Goal: Transaction & Acquisition: Purchase product/service

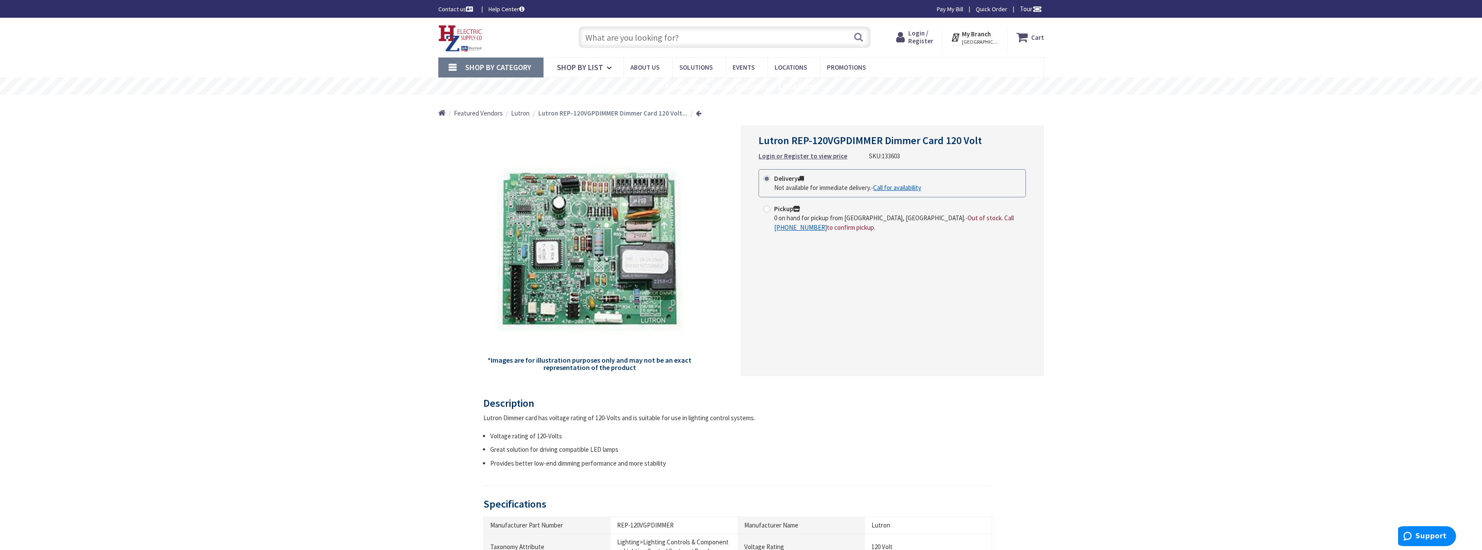
click at [797, 156] on strong "Login or Register to view price" at bounding box center [802, 156] width 89 height 8
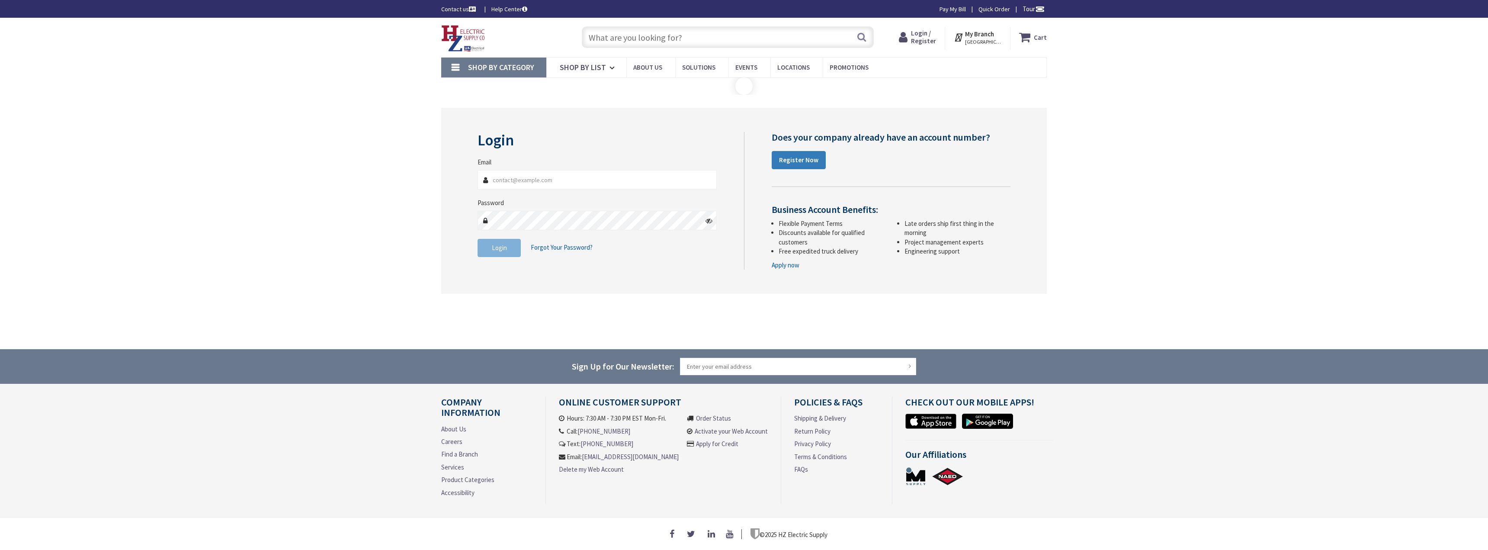
click at [787, 167] on link "Register Now" at bounding box center [799, 160] width 54 height 18
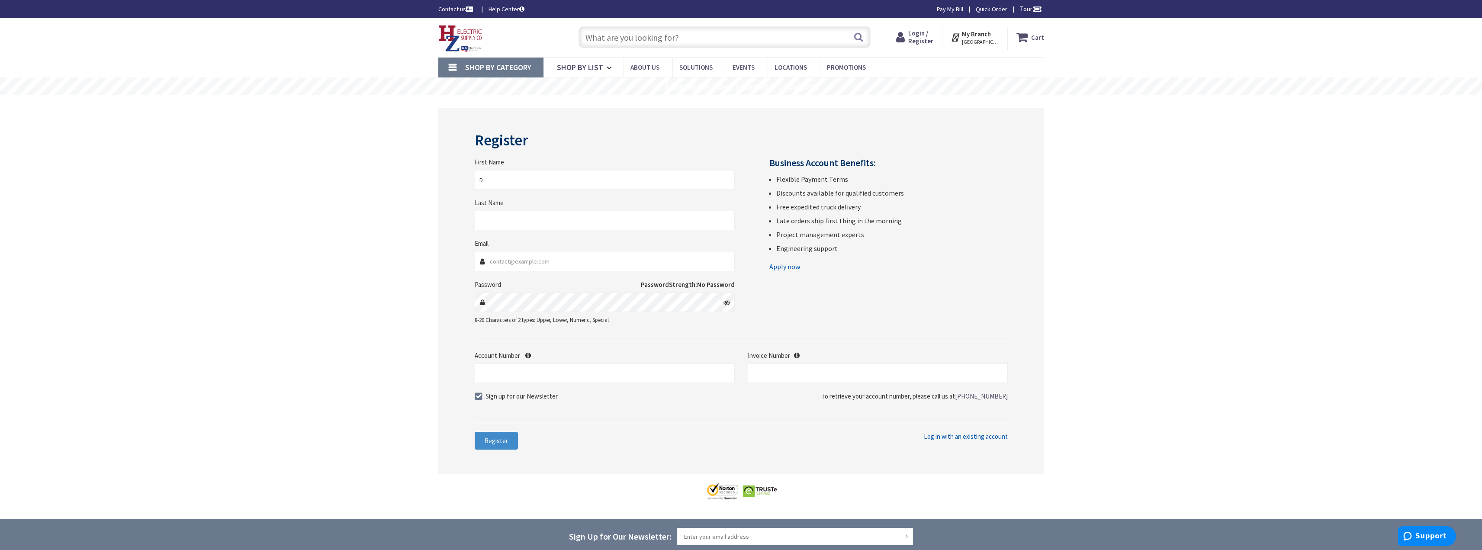
type input "Danny"
type input "Navarro"
type input "danny@calvarygf.org"
click at [726, 302] on div at bounding box center [605, 301] width 260 height 19
click at [482, 398] on span at bounding box center [479, 396] width 8 height 8
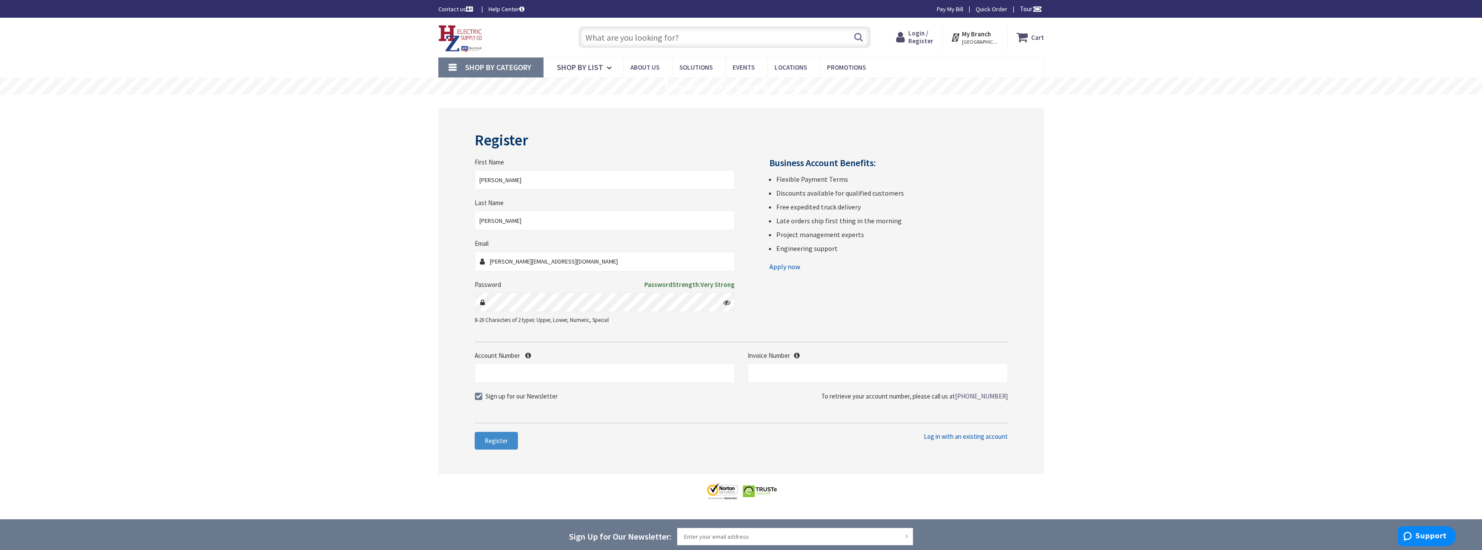
click at [482, 398] on input "Sign up for our Newsletter" at bounding box center [480, 396] width 6 height 6
checkbox input "false"
click at [496, 441] on span "Register" at bounding box center [496, 441] width 23 height 8
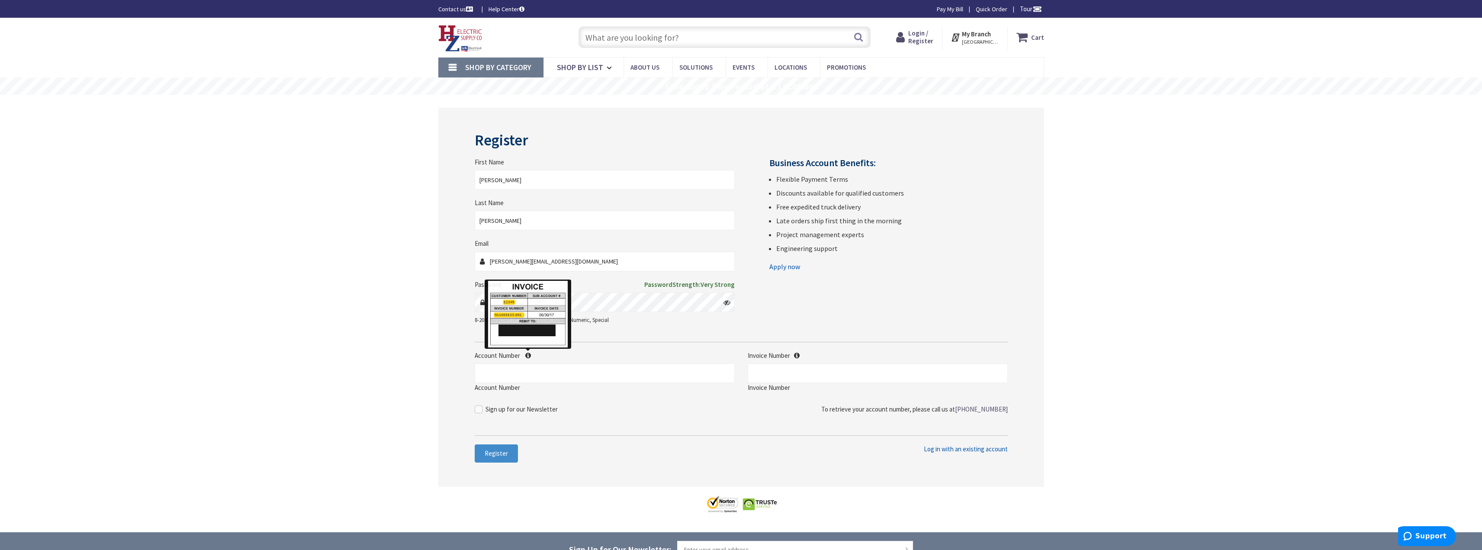
click at [527, 357] on icon at bounding box center [528, 355] width 6 height 6
click at [527, 363] on input "Account Number" at bounding box center [605, 372] width 260 height 19
click at [524, 355] on label "Account Number" at bounding box center [605, 355] width 260 height 9
click at [524, 363] on input "Account Number" at bounding box center [605, 372] width 260 height 19
click at [527, 354] on icon at bounding box center [528, 355] width 6 height 6
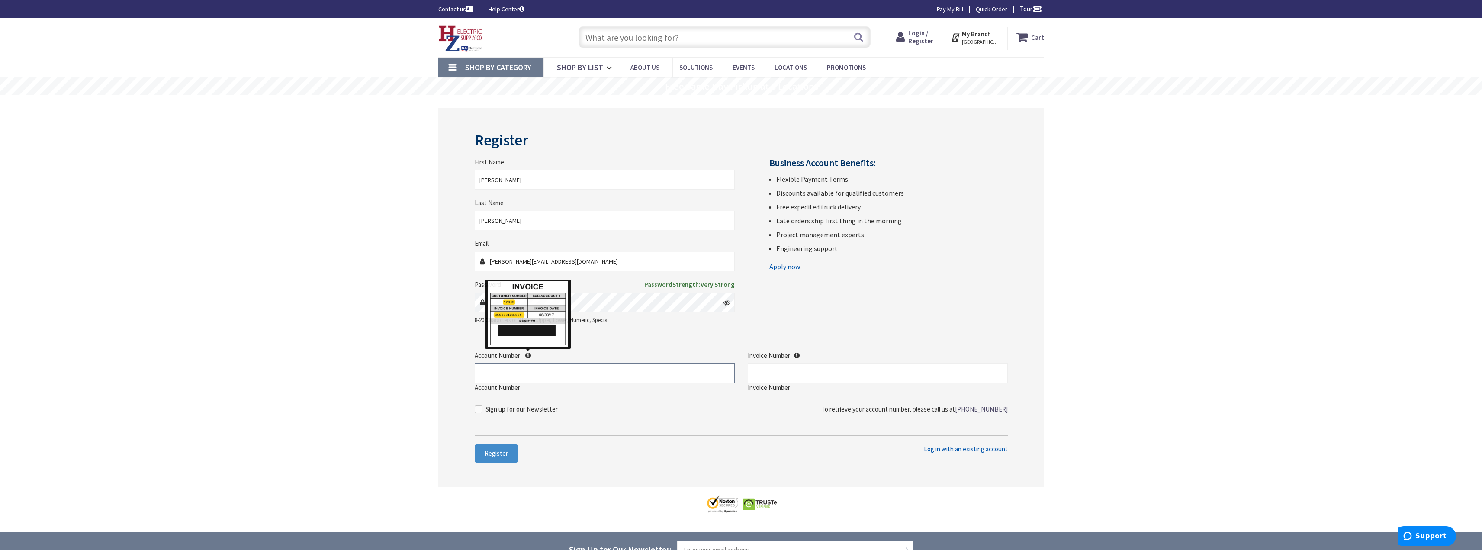
click at [527, 363] on input "Account Number" at bounding box center [605, 372] width 260 height 19
click at [489, 452] on span "Register" at bounding box center [496, 453] width 23 height 8
click at [979, 37] on strong "My Branch" at bounding box center [976, 34] width 29 height 8
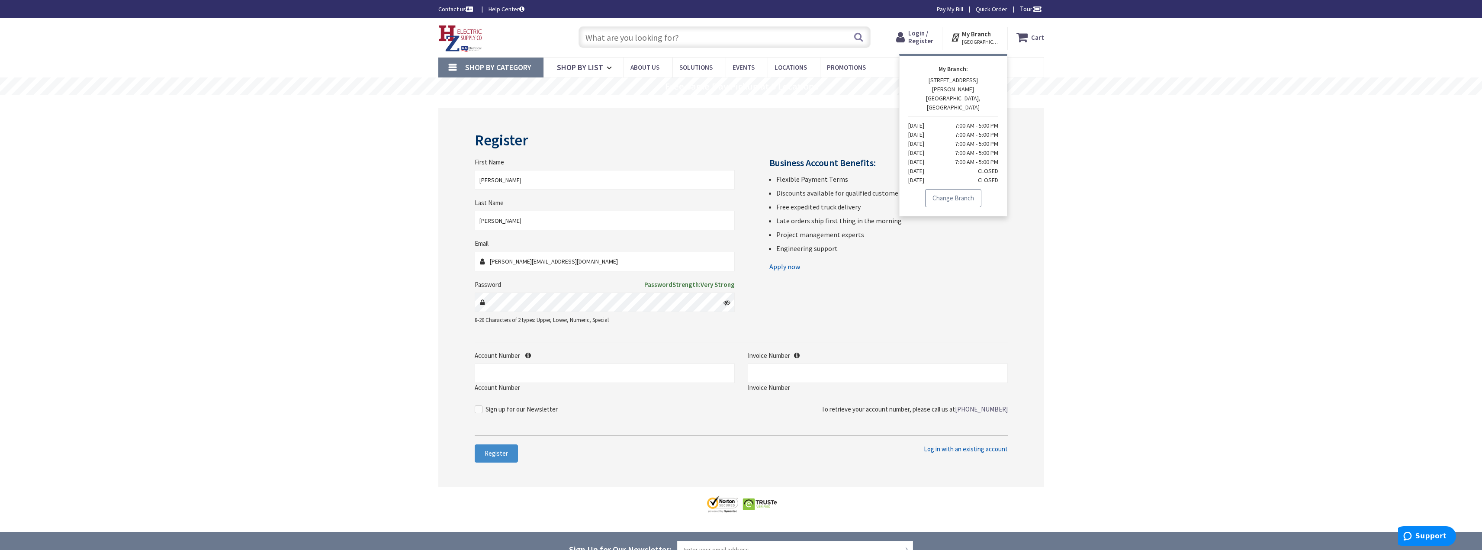
click at [964, 189] on link "Change Branch" at bounding box center [953, 198] width 56 height 18
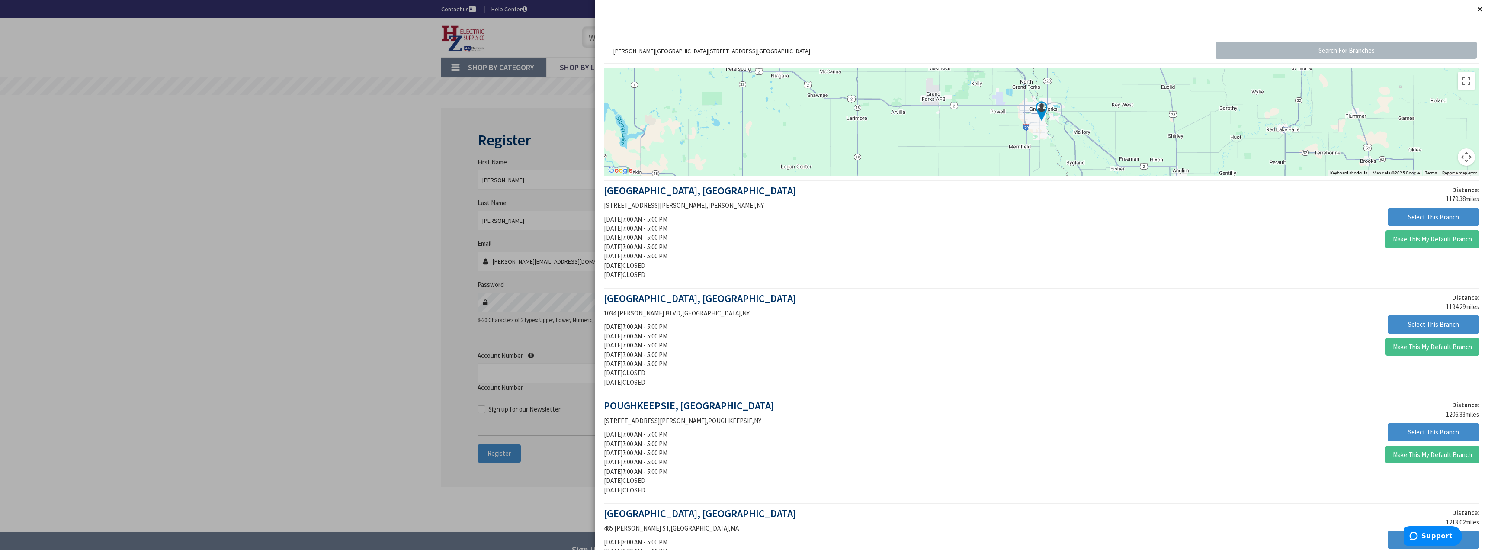
click at [1472, 12] on button "Close" at bounding box center [1479, 8] width 17 height 17
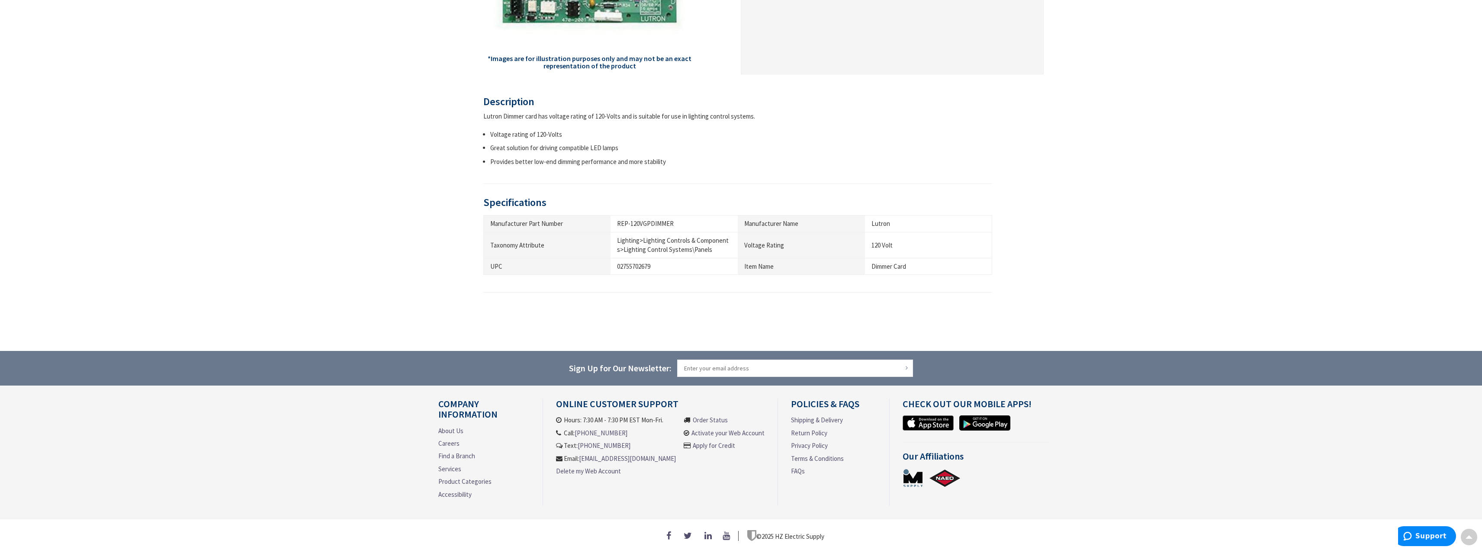
scroll to position [46, 0]
